Goal: Task Accomplishment & Management: Manage account settings

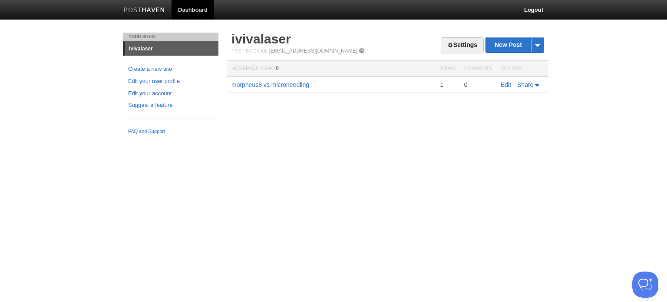
click at [155, 92] on link "Edit your account" at bounding box center [170, 93] width 85 height 9
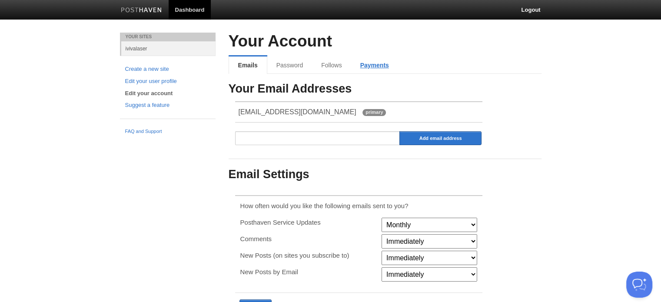
click at [375, 66] on link "Payments" at bounding box center [374, 64] width 47 height 17
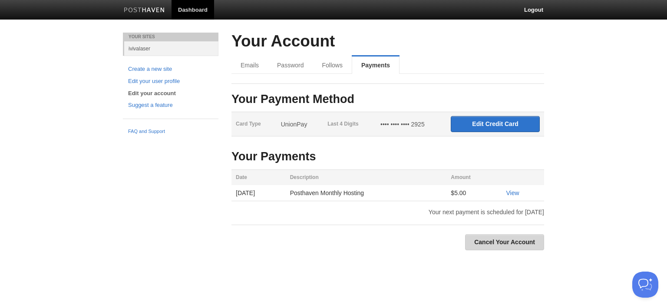
click at [501, 241] on link "Cancel Your Account" at bounding box center [504, 242] width 79 height 16
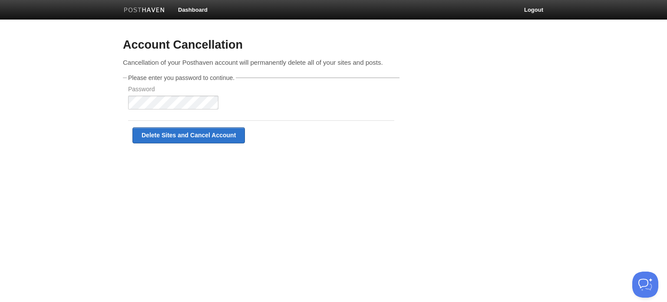
click at [311, 96] on div "Password" at bounding box center [261, 102] width 271 height 32
click at [188, 138] on input "Delete Sites and Cancel Account" at bounding box center [188, 135] width 113 height 16
click at [531, 10] on link "Logout" at bounding box center [534, 10] width 32 height 20
